Goal: Task Accomplishment & Management: Use online tool/utility

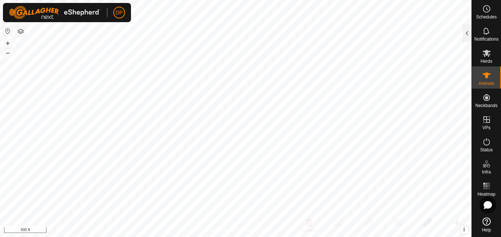
scroll to position [74, 0]
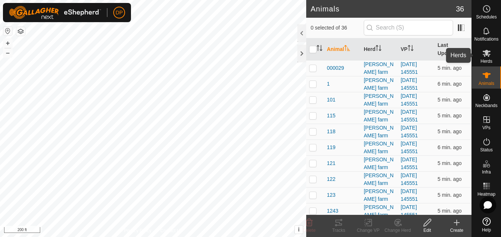
click at [485, 52] on icon at bounding box center [486, 53] width 8 height 7
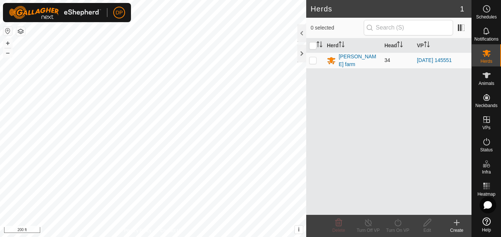
click at [314, 59] on p-checkbox at bounding box center [312, 60] width 7 height 6
checkbox input "true"
click at [397, 222] on icon at bounding box center [397, 222] width 9 height 9
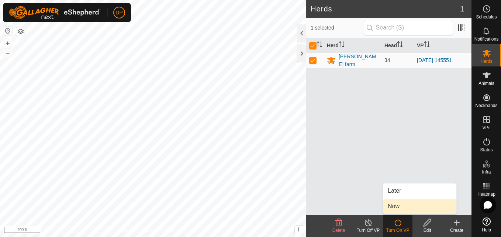
click at [402, 207] on link "Now" at bounding box center [419, 206] width 73 height 15
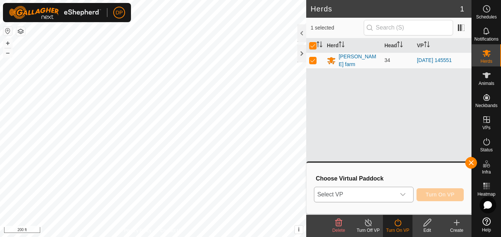
click at [403, 194] on icon "dropdown trigger" at bounding box center [403, 194] width 6 height 6
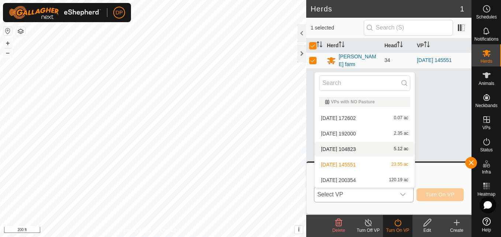
click at [385, 151] on li "2025-08-07 104823 5.12 ac" at bounding box center [365, 149] width 100 height 15
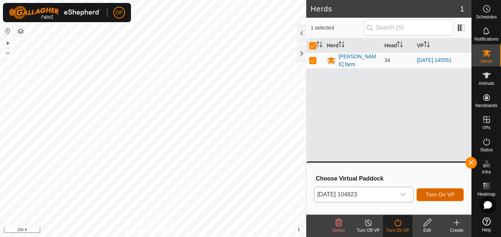
click at [434, 194] on span "Turn On VP" at bounding box center [440, 194] width 29 height 6
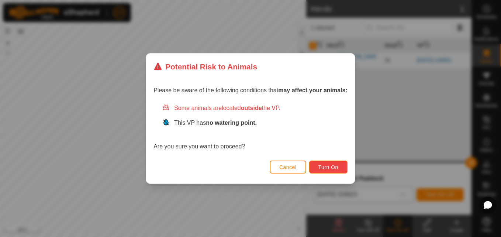
click at [321, 168] on span "Turn On" at bounding box center [328, 167] width 20 height 6
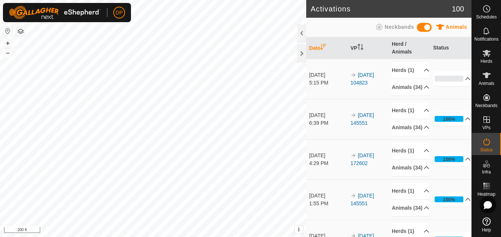
click at [221, 236] on html "DP Schedules Notifications Herds Animals Neckbands VPs Status Infra Heatmap Hel…" at bounding box center [250, 118] width 501 height 237
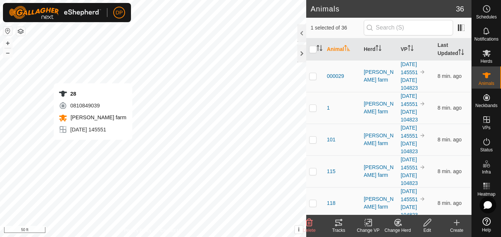
checkbox input "false"
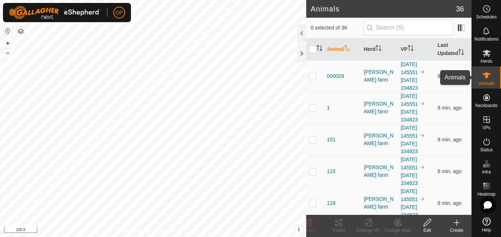
click at [487, 70] on es-animals-svg-icon at bounding box center [486, 75] width 13 height 12
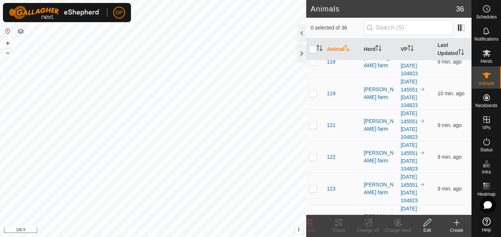
scroll to position [135, 0]
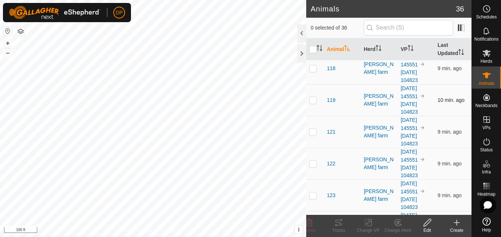
click at [313, 100] on p-checkbox at bounding box center [312, 100] width 7 height 6
click at [312, 99] on p-checkbox at bounding box center [312, 100] width 7 height 6
checkbox input "false"
click at [304, 53] on div at bounding box center [301, 54] width 9 height 18
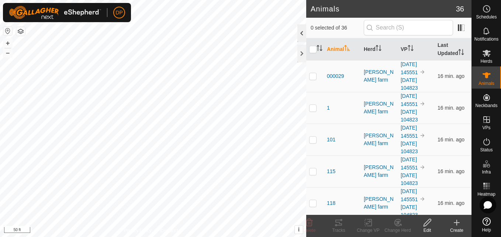
click at [302, 33] on div at bounding box center [301, 33] width 9 height 18
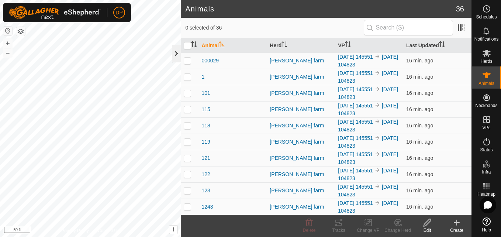
click at [176, 52] on div at bounding box center [176, 54] width 9 height 18
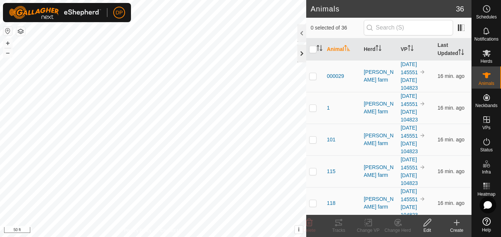
click at [301, 51] on div at bounding box center [301, 54] width 9 height 18
